Goal: Information Seeking & Learning: Learn about a topic

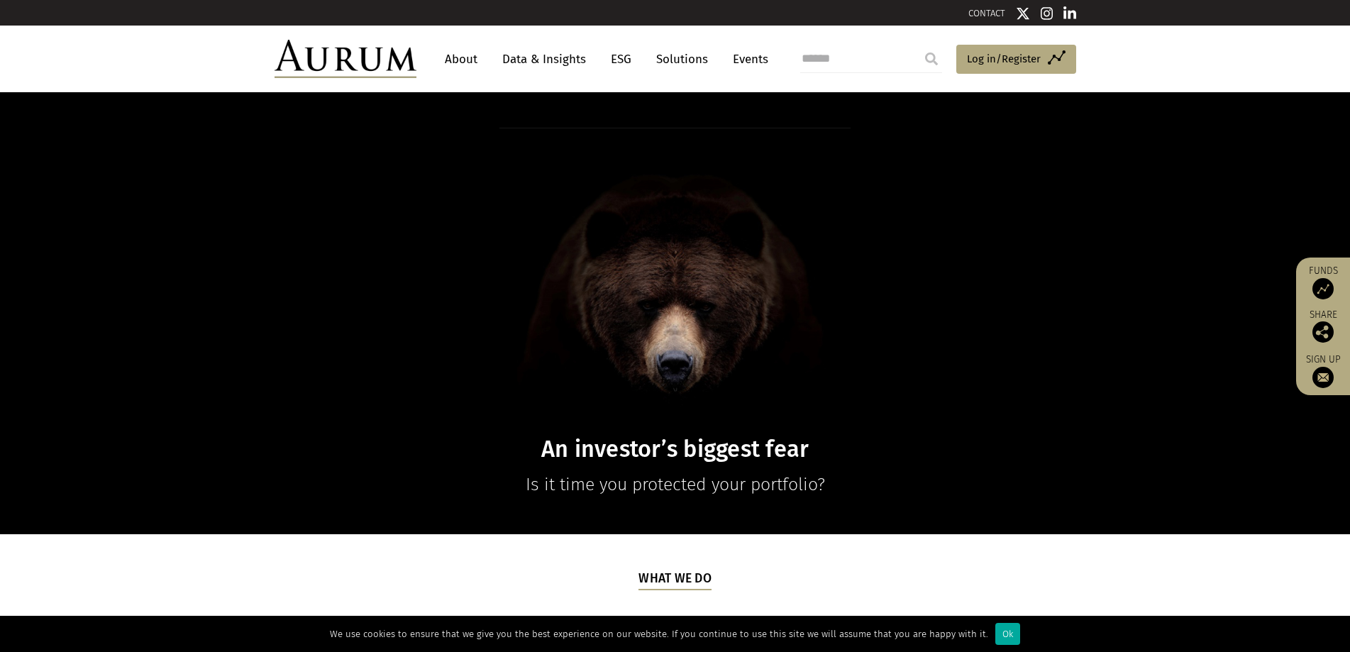
click at [614, 60] on link "ESG" at bounding box center [621, 59] width 35 height 26
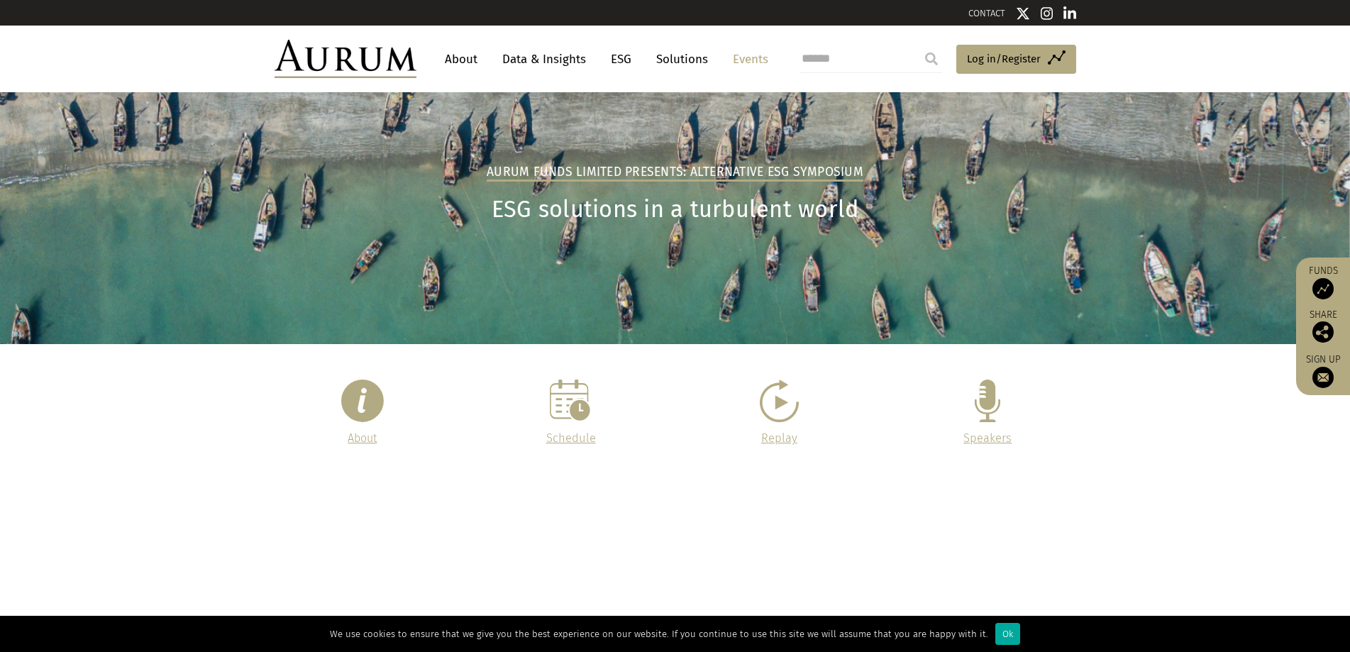
click at [475, 61] on link "About" at bounding box center [461, 59] width 47 height 26
click at [468, 61] on link "About" at bounding box center [461, 59] width 47 height 26
